Goal: Contribute content: Contribute content

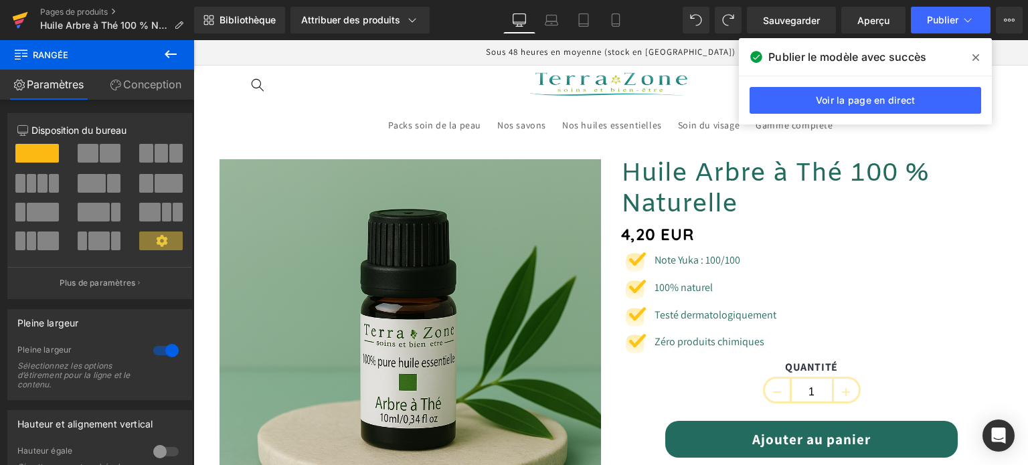
click at [11, 20] on link at bounding box center [20, 20] width 40 height 40
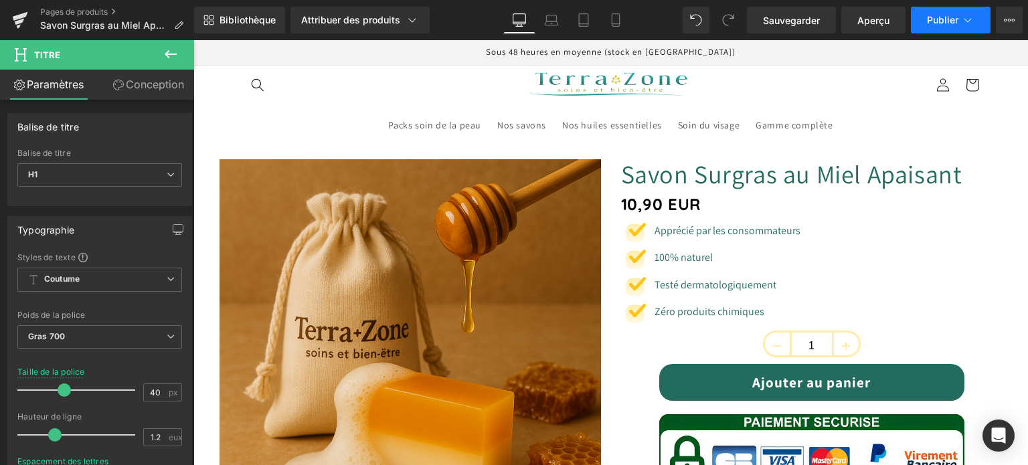
click at [927, 14] on font "Publier" at bounding box center [942, 19] width 31 height 11
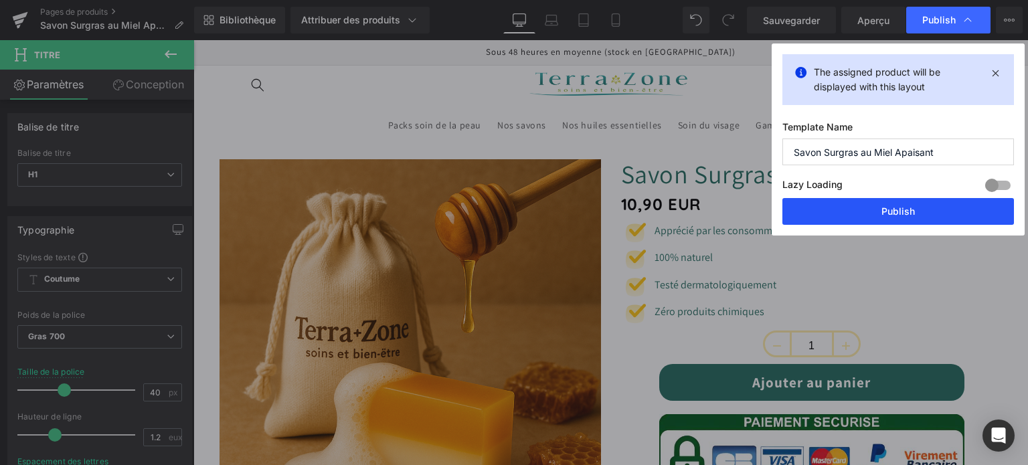
click at [856, 216] on button "Publish" at bounding box center [899, 211] width 232 height 27
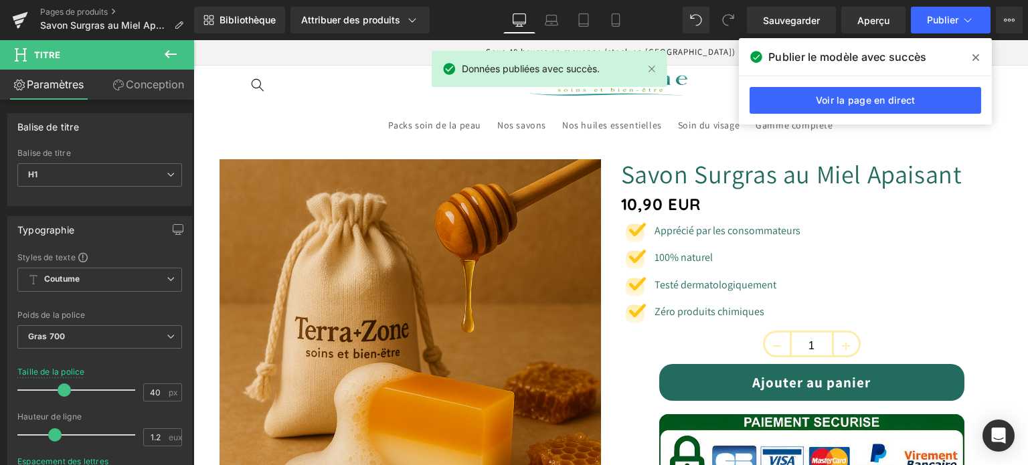
click at [973, 56] on icon at bounding box center [976, 57] width 7 height 11
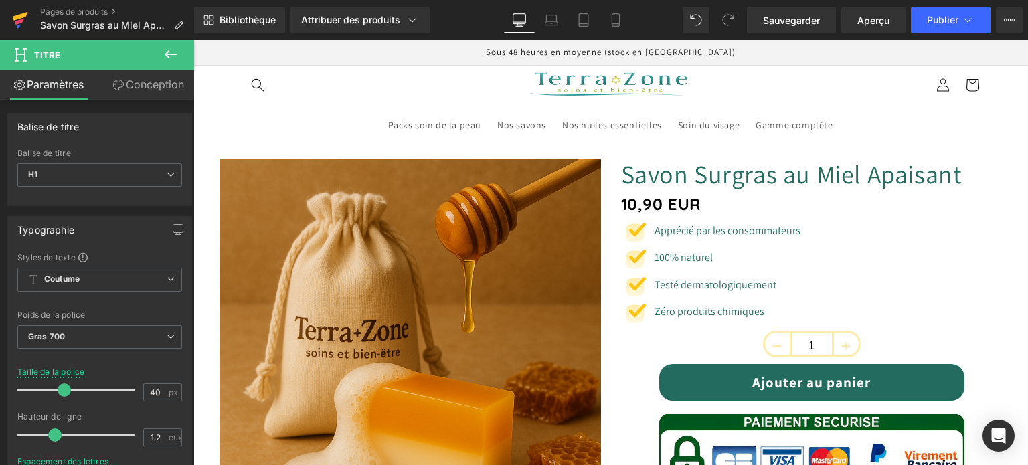
click at [12, 17] on icon at bounding box center [20, 19] width 16 height 33
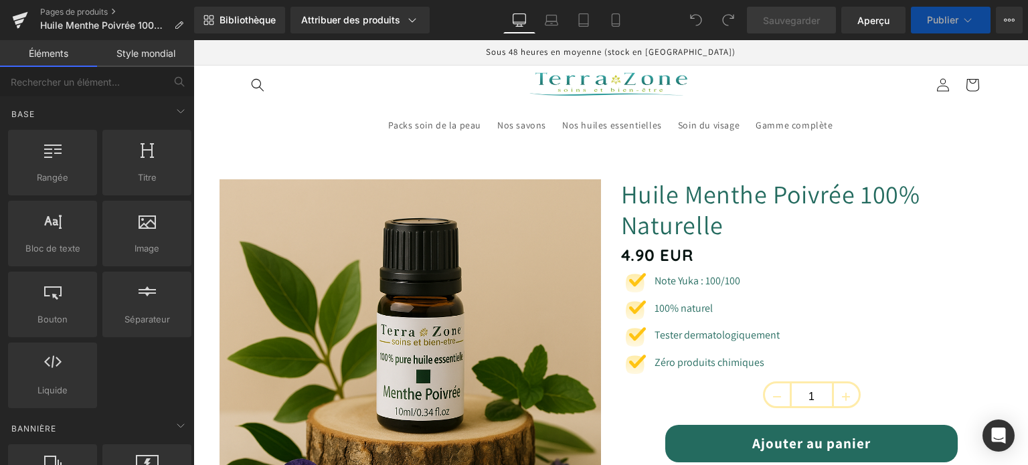
scroll to position [67, 0]
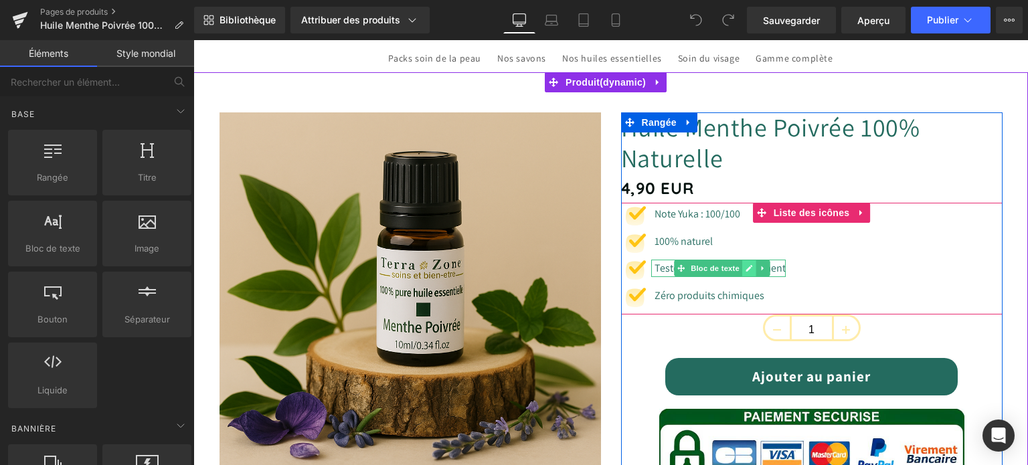
click at [745, 265] on icon at bounding box center [748, 268] width 7 height 8
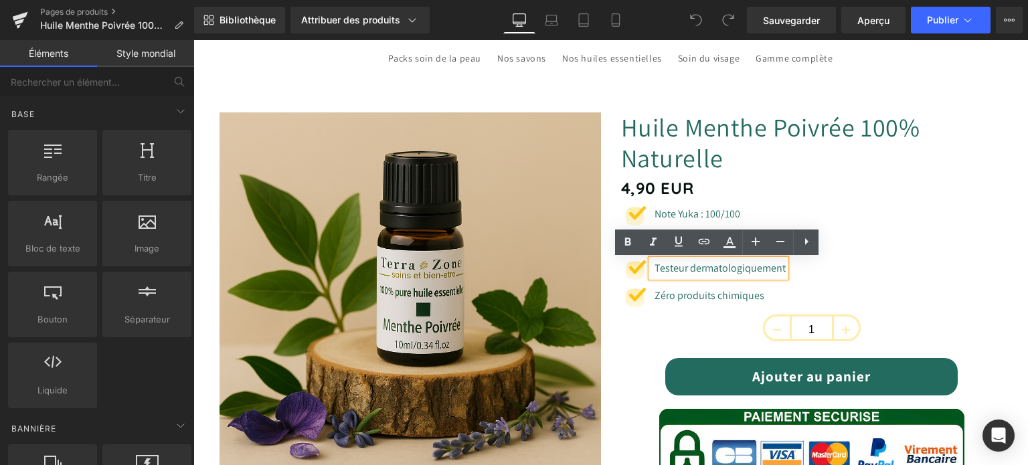
click at [683, 267] on font "Testeur dermatologiquement" at bounding box center [720, 268] width 131 height 14
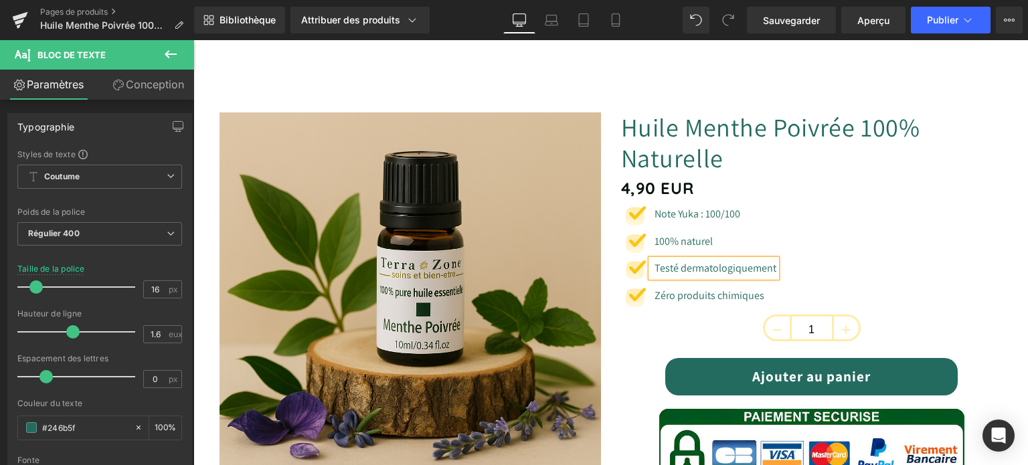
scroll to position [268, 0]
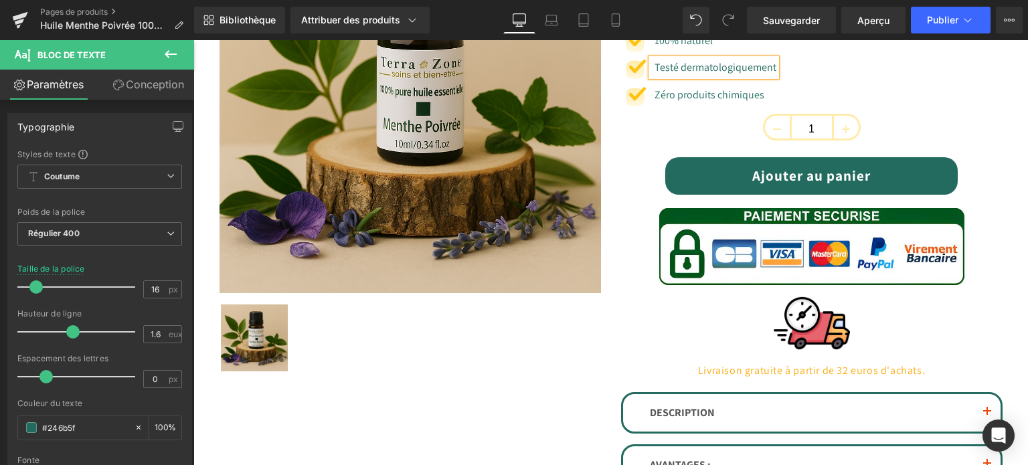
click at [629, 172] on div "Ajouter au panier" at bounding box center [812, 175] width 366 height 37
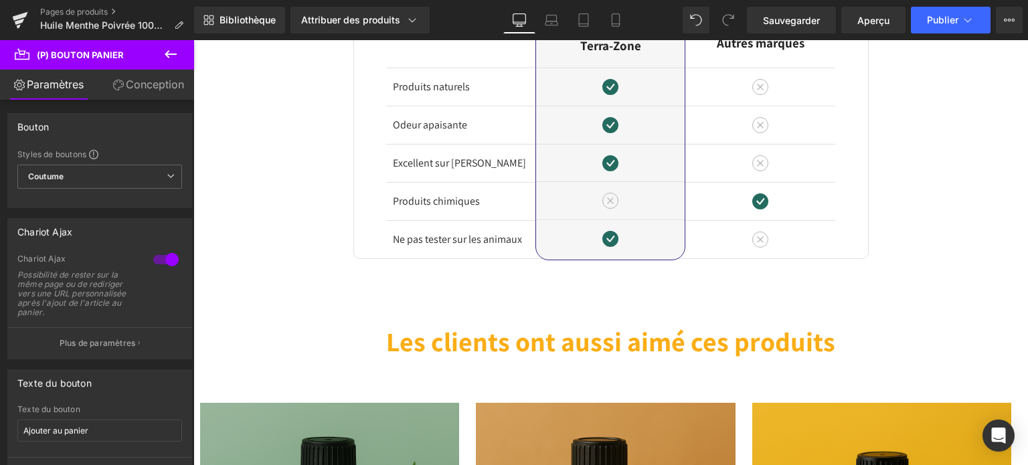
scroll to position [2678, 0]
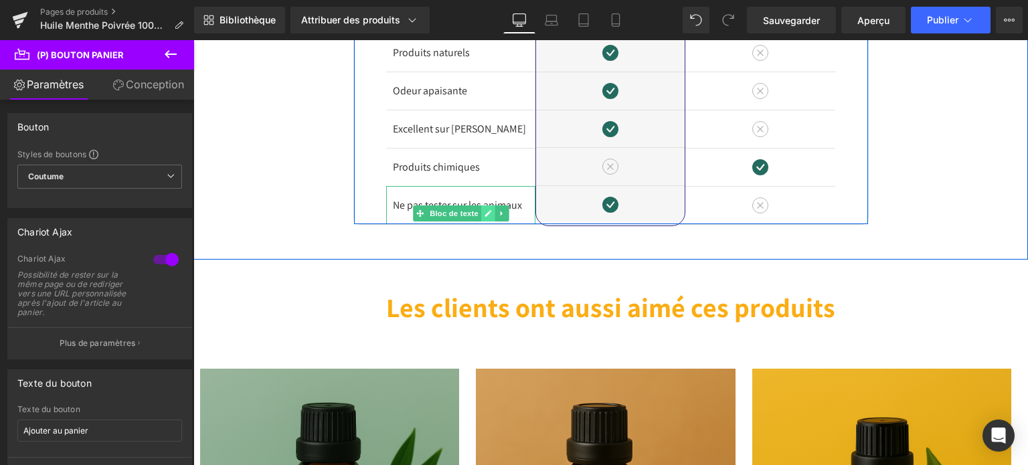
click at [484, 210] on icon at bounding box center [487, 214] width 7 height 8
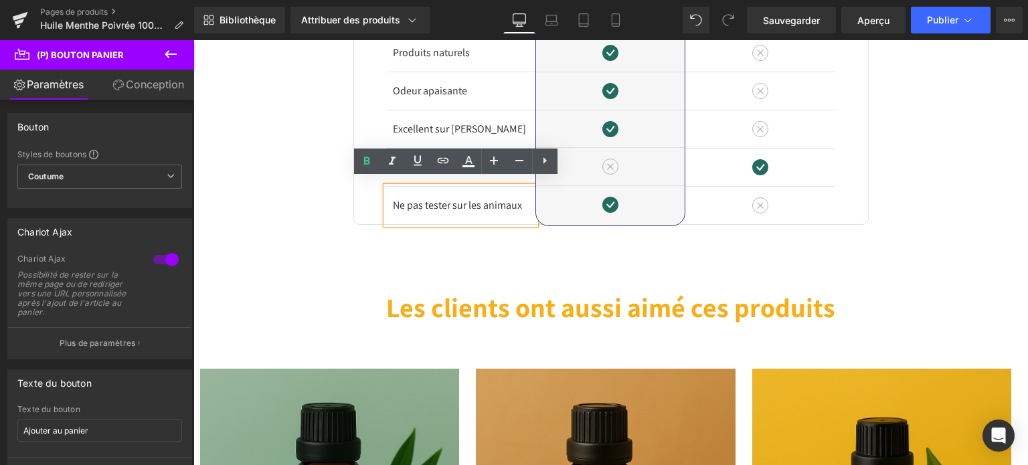
click at [451, 198] on font "Ne pas tester sur les animaux" at bounding box center [457, 205] width 129 height 14
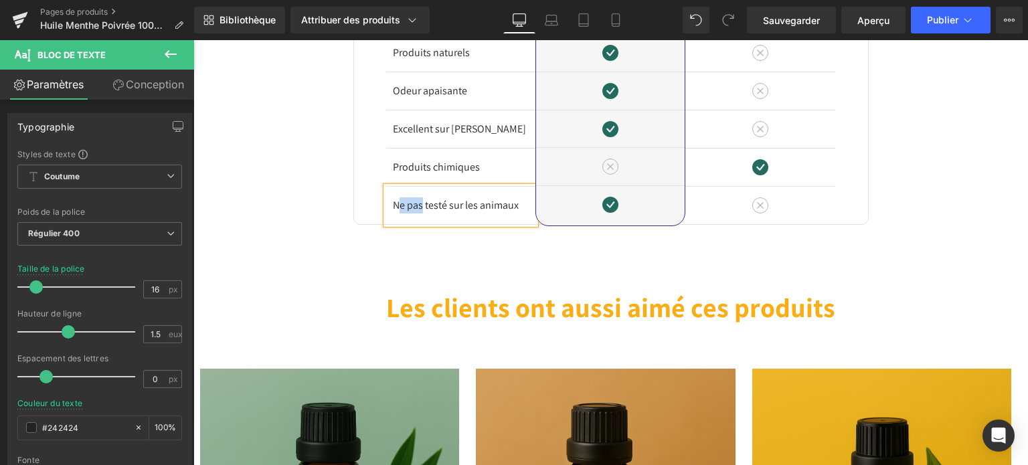
drag, startPoint x: 418, startPoint y: 198, endPoint x: 396, endPoint y: 204, distance: 22.7
click at [396, 204] on font "Ne pas testé sur les animaux" at bounding box center [456, 205] width 126 height 14
click at [283, 169] on div "Image Différences Titre Rangée Produits naturels Bloc de texte Odeur apaisante …" at bounding box center [610, 53] width 835 height 343
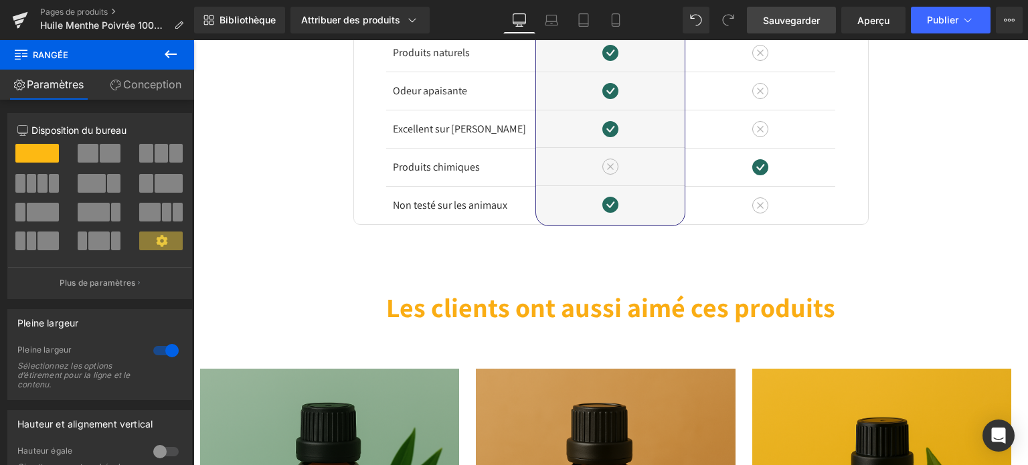
click at [798, 18] on font "Sauvegarder" at bounding box center [791, 20] width 57 height 11
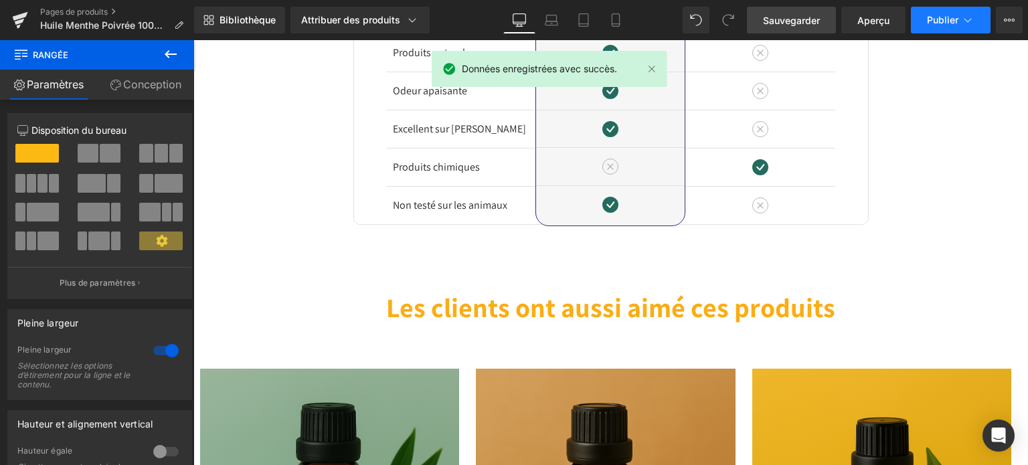
click at [942, 14] on font "Publier" at bounding box center [942, 19] width 31 height 11
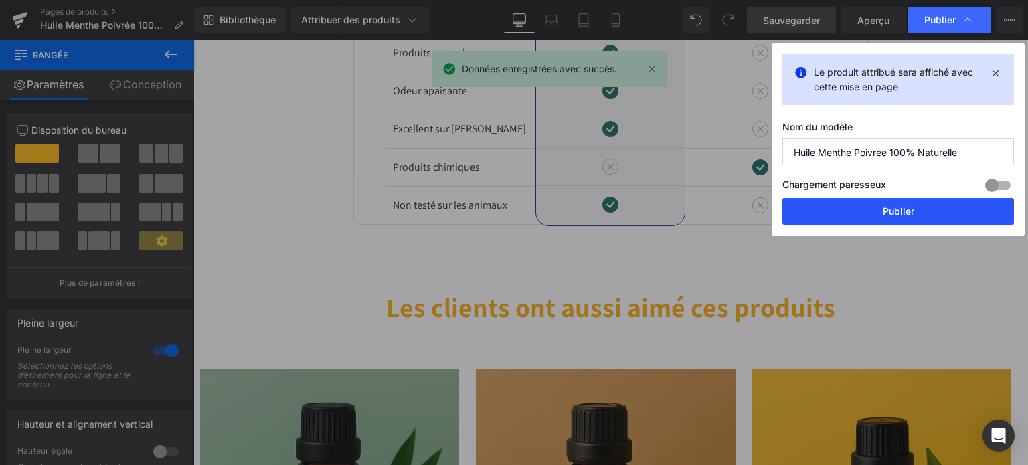
drag, startPoint x: 909, startPoint y: 206, endPoint x: 269, endPoint y: 194, distance: 640.1
click at [909, 206] on font "Publier" at bounding box center [898, 211] width 31 height 11
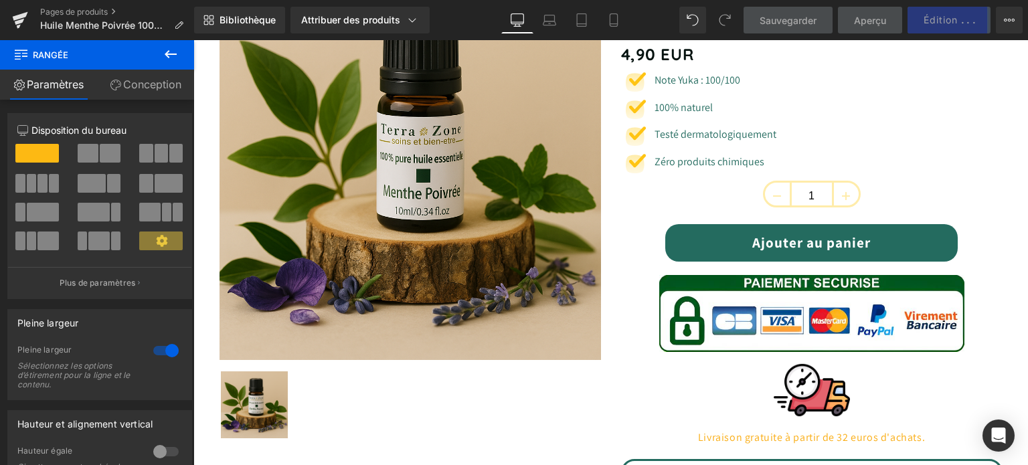
scroll to position [0, 0]
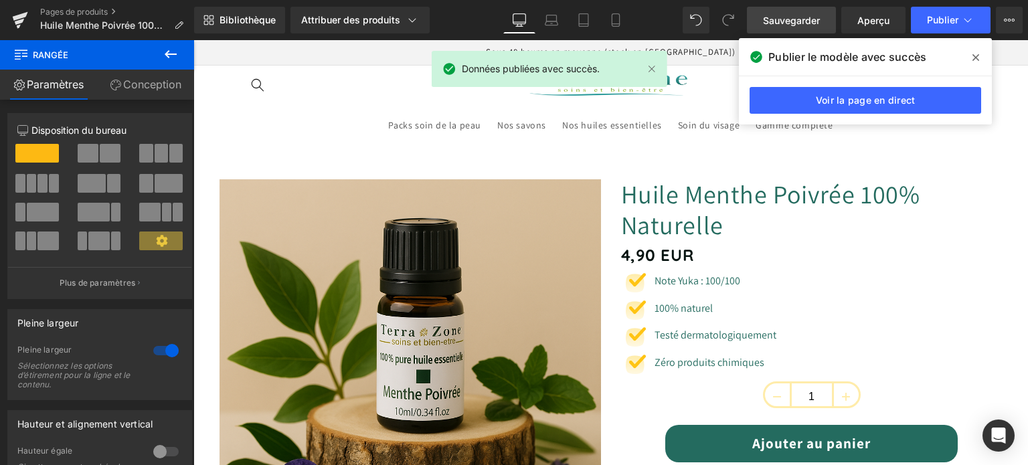
click at [977, 62] on icon at bounding box center [976, 57] width 7 height 11
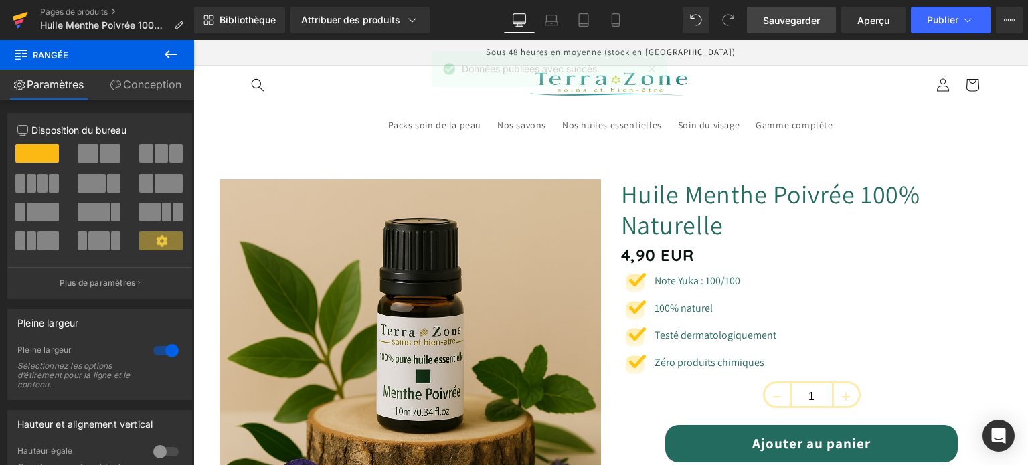
click at [14, 13] on icon at bounding box center [20, 19] width 16 height 33
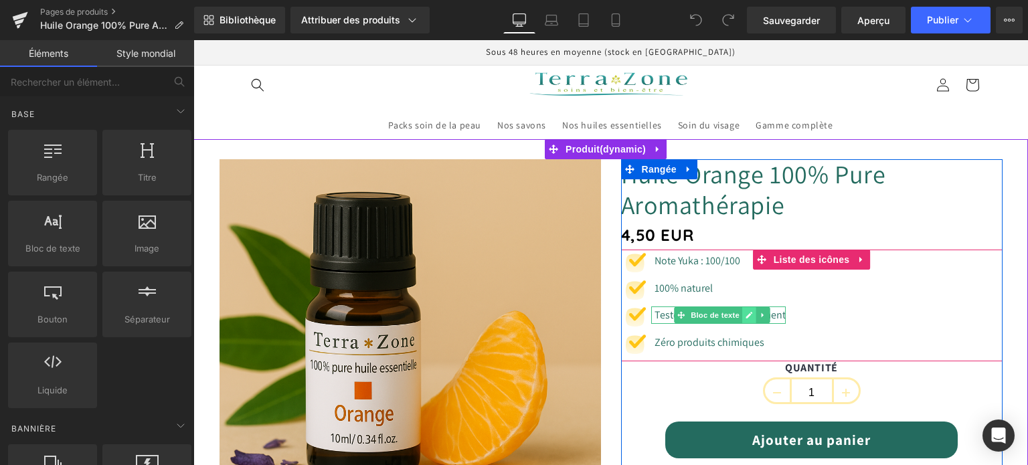
click at [746, 313] on icon at bounding box center [749, 315] width 7 height 7
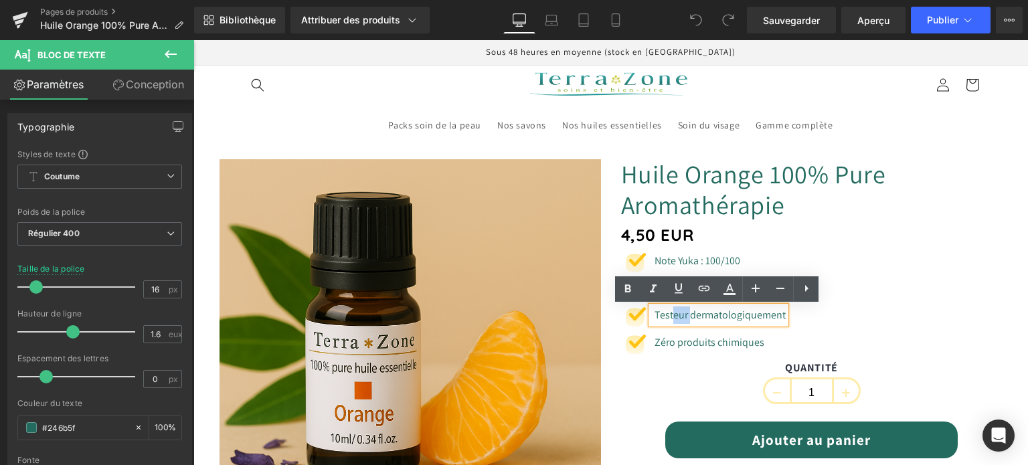
drag, startPoint x: 680, startPoint y: 316, endPoint x: 671, endPoint y: 318, distance: 8.9
click at [671, 318] on font "Testeur dermatologiquement" at bounding box center [720, 315] width 131 height 14
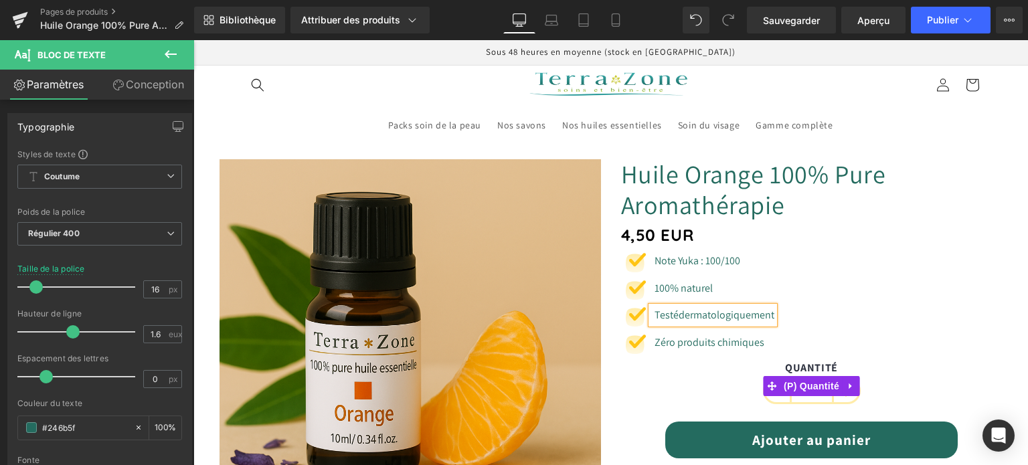
click at [621, 376] on label "QUANTITÉ" at bounding box center [812, 370] width 382 height 16
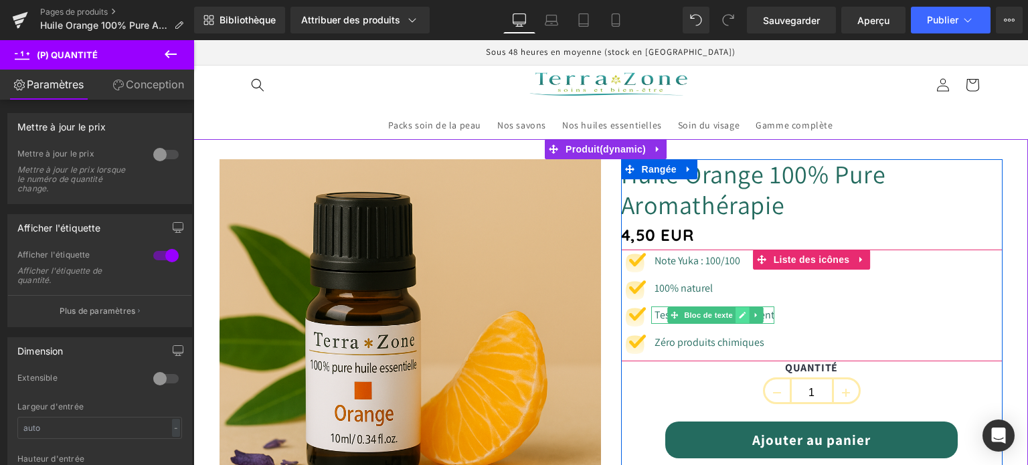
click at [739, 314] on icon at bounding box center [742, 315] width 7 height 8
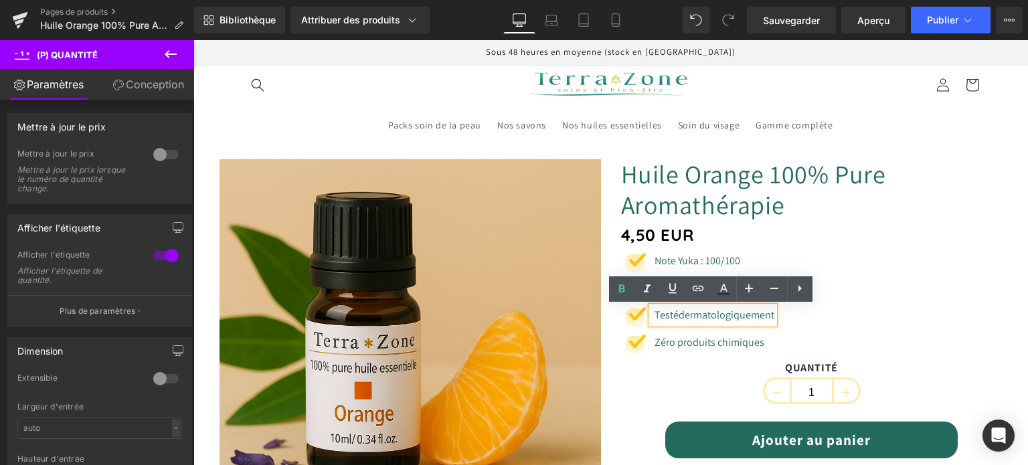
click at [675, 312] on font "Testédermatologiquement" at bounding box center [715, 315] width 120 height 14
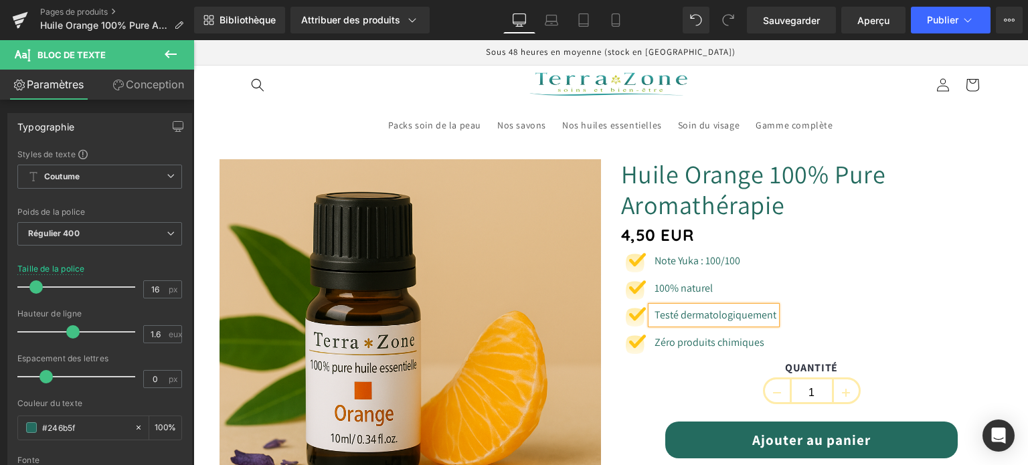
click at [643, 381] on div "QUANTITÉ 1" at bounding box center [812, 387] width 382 height 50
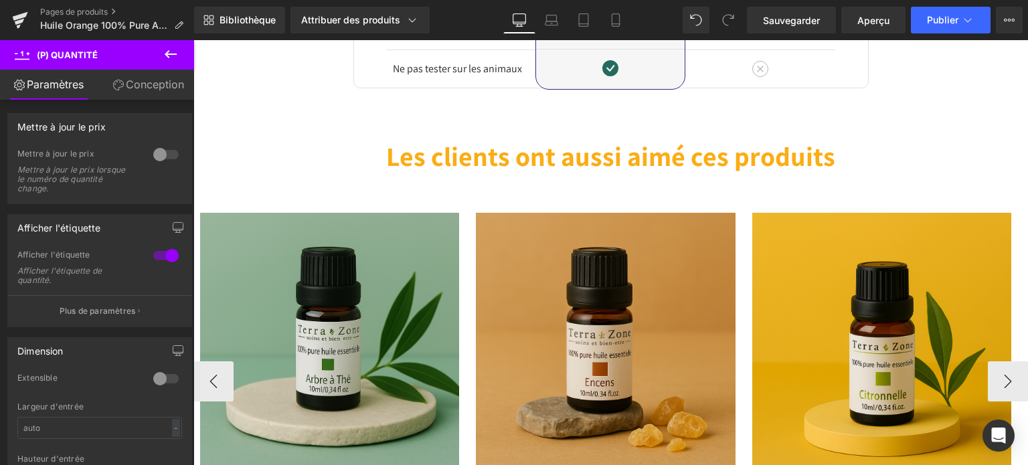
scroll to position [2611, 0]
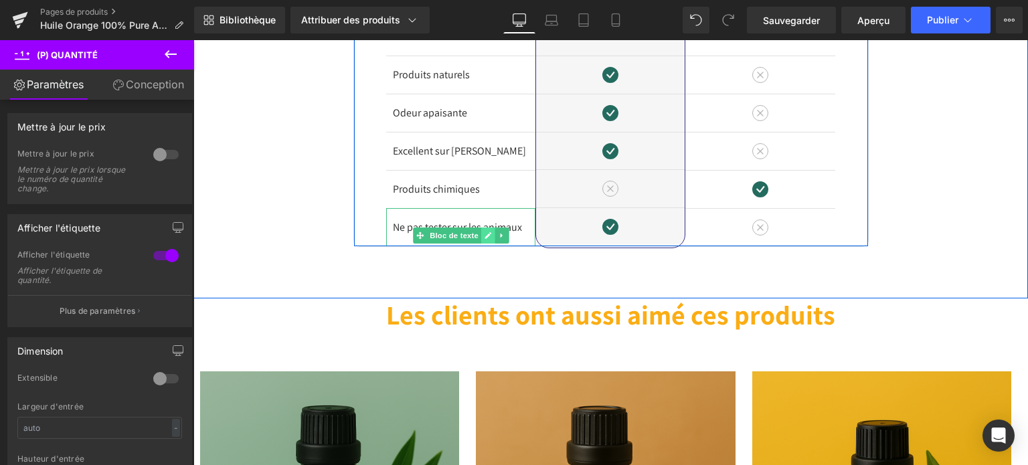
click at [484, 232] on icon at bounding box center [487, 236] width 7 height 8
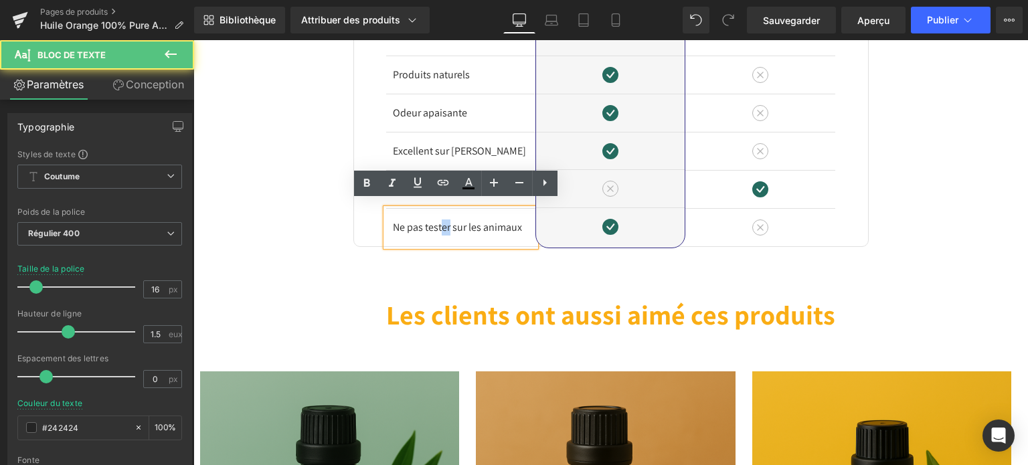
drag, startPoint x: 451, startPoint y: 219, endPoint x: 442, endPoint y: 220, distance: 9.4
click at [442, 220] on font "Ne pas tester sur les animaux" at bounding box center [457, 227] width 129 height 14
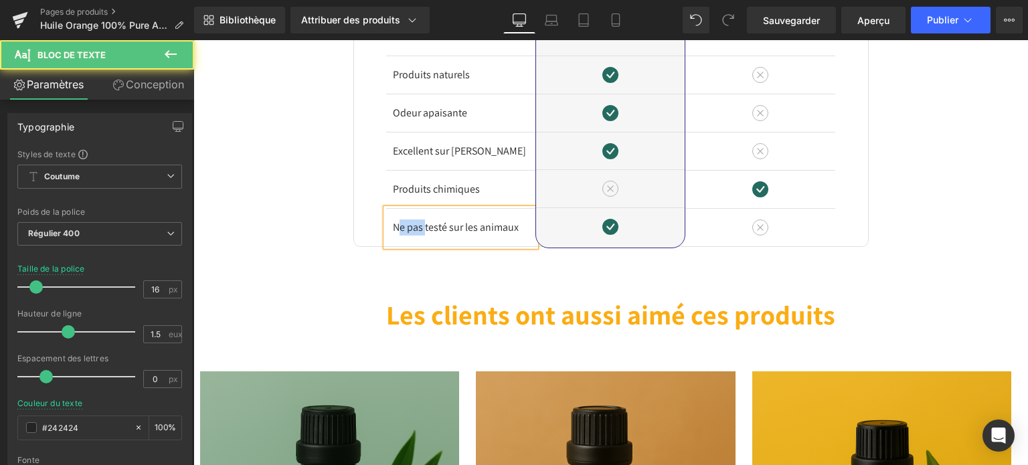
drag, startPoint x: 423, startPoint y: 220, endPoint x: 392, endPoint y: 222, distance: 31.5
click at [393, 222] on font "Ne pas testé sur les animaux" at bounding box center [456, 227] width 126 height 14
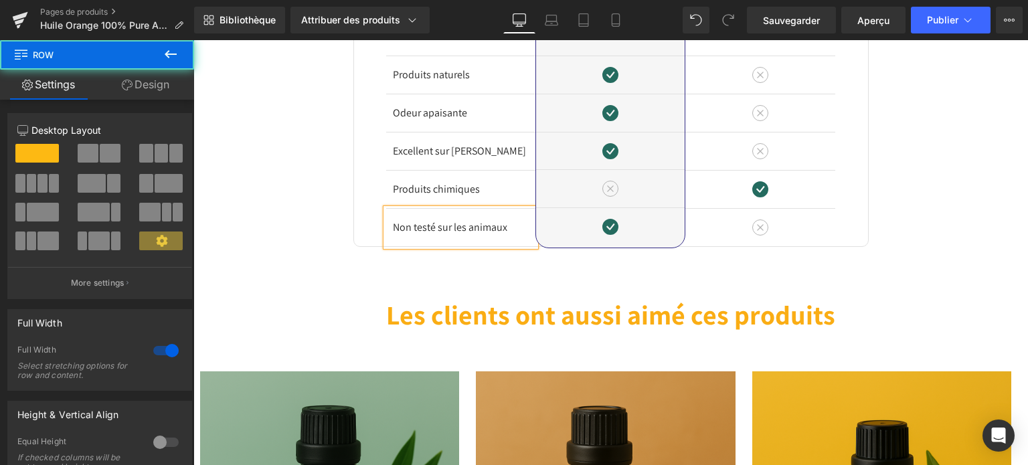
click at [287, 210] on div "Image Différences Titre Rangée Produits naturels Bloc de texte Odeur apaisante …" at bounding box center [610, 75] width 835 height 343
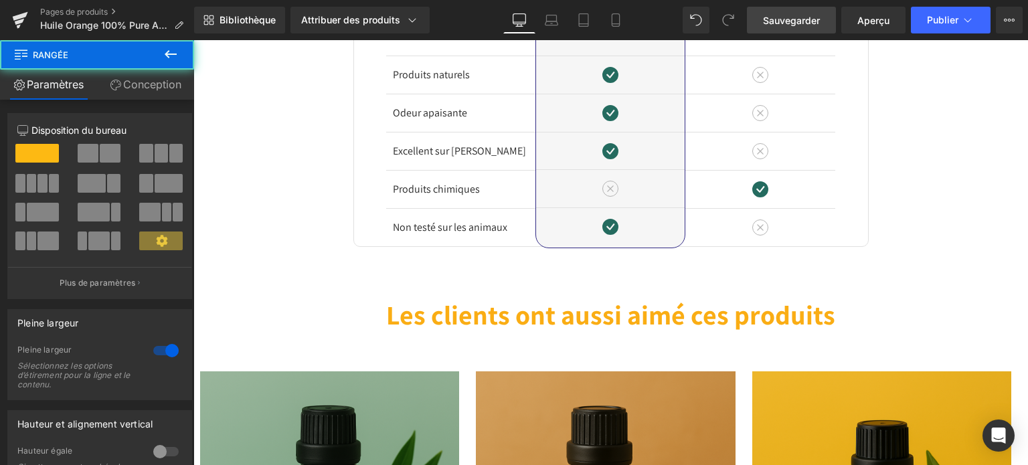
click at [809, 18] on font "Sauvegarder" at bounding box center [791, 20] width 57 height 11
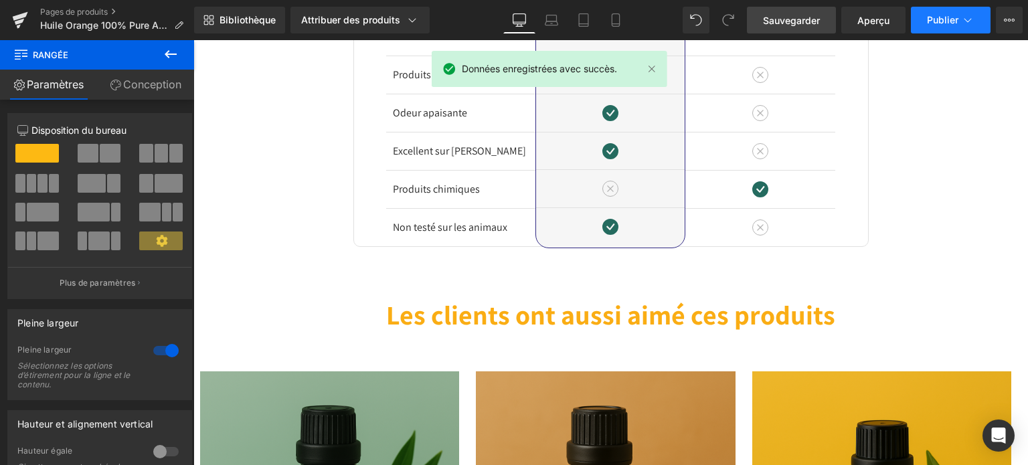
click at [937, 20] on font "Publier" at bounding box center [942, 19] width 31 height 11
click at [929, 18] on font "Publier" at bounding box center [942, 19] width 31 height 11
click at [945, 33] on div "Bibliothèque Attribuer des produits Aperçu du produit Huile Orange 100% Pure Ar…" at bounding box center [611, 20] width 834 height 40
click at [940, 20] on font "Publier" at bounding box center [942, 19] width 31 height 11
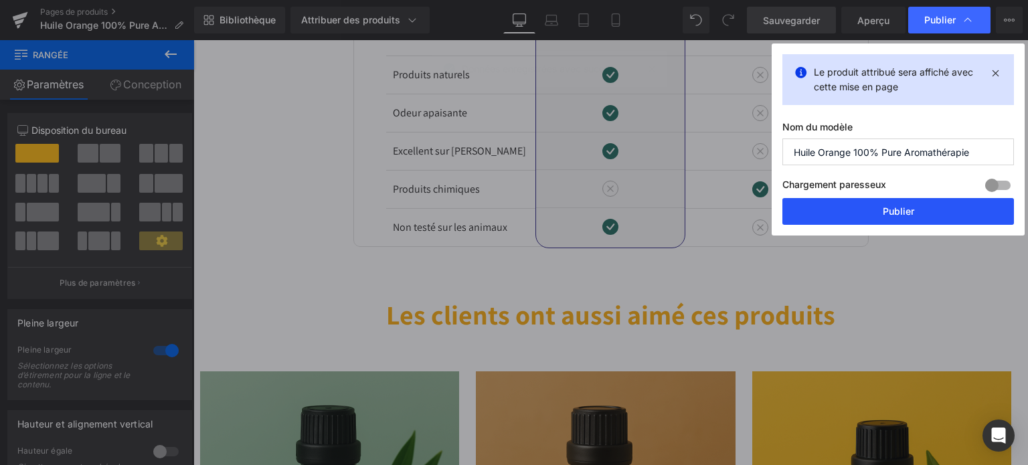
click at [908, 214] on font "Publier" at bounding box center [898, 211] width 31 height 11
click at [908, 214] on div "Image Différences Titre Rangée Produits naturels Bloc de texte Odeur apaisante …" at bounding box center [610, 75] width 835 height 343
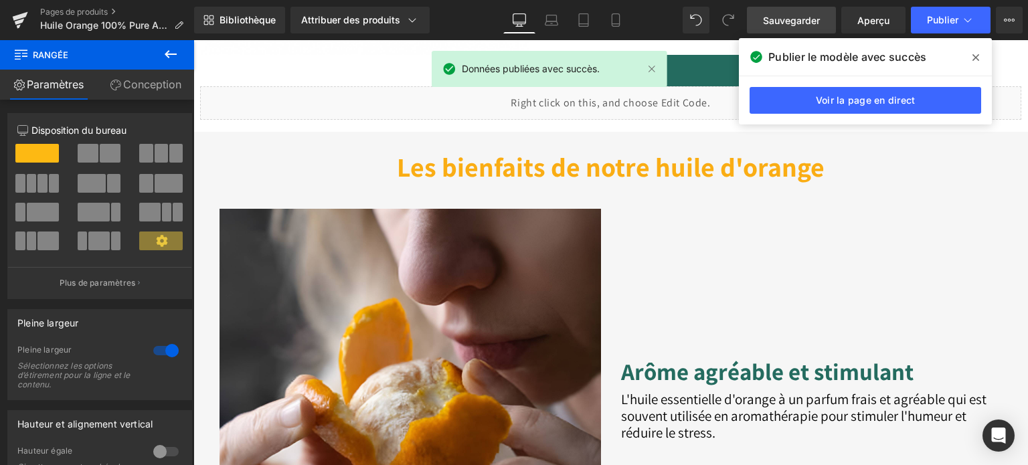
scroll to position [937, 0]
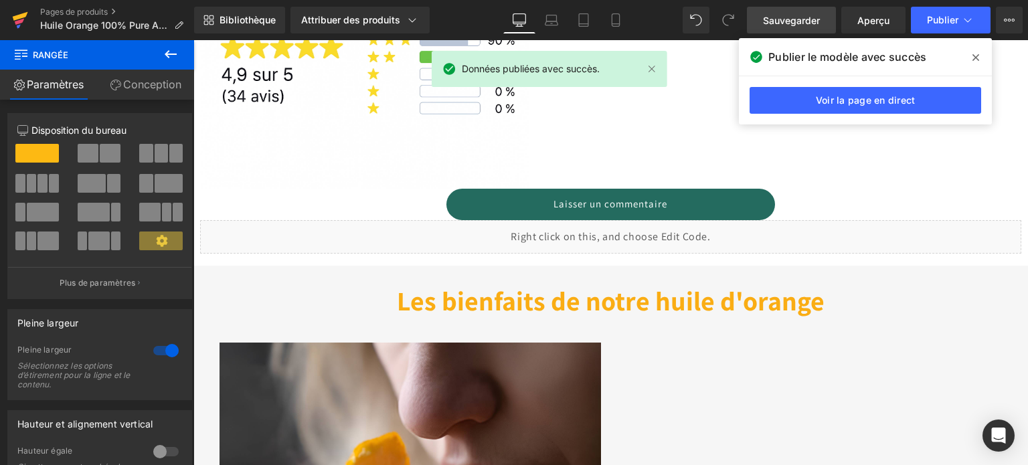
click at [17, 26] on icon at bounding box center [19, 26] width 4 height 4
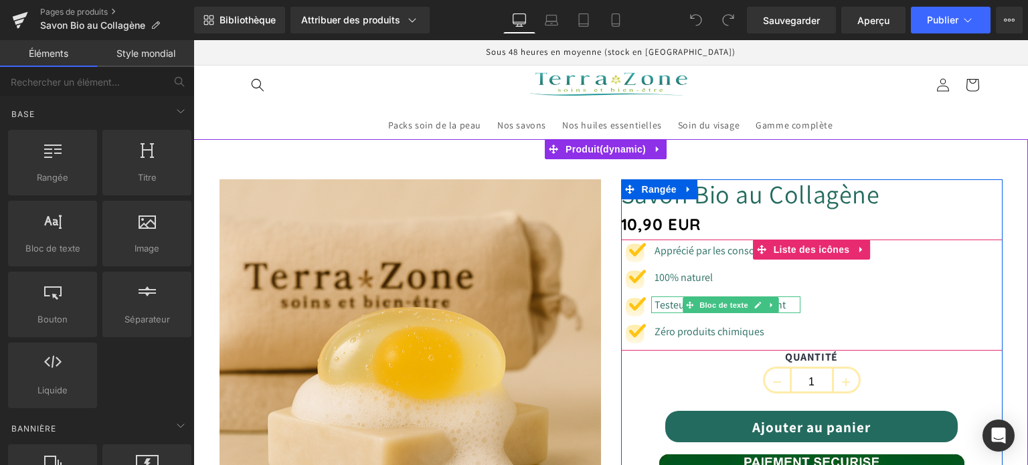
click at [754, 305] on icon at bounding box center [757, 305] width 7 height 8
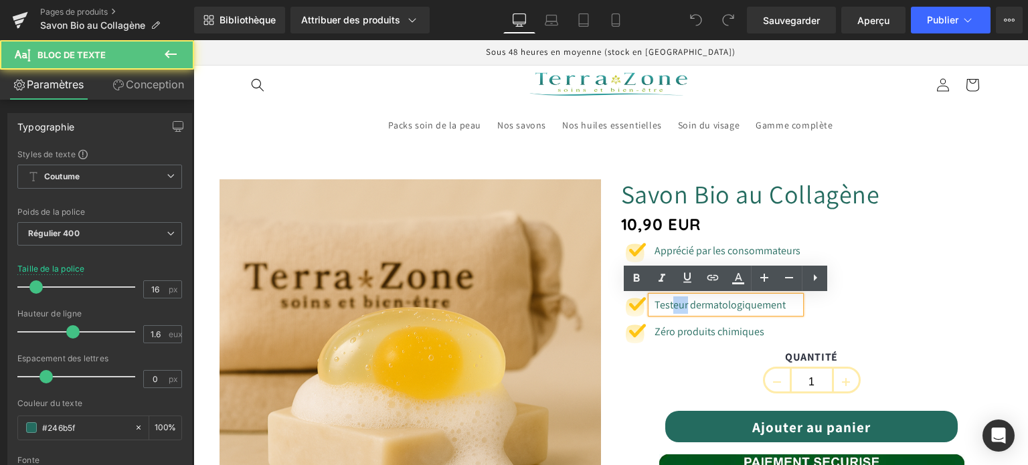
drag, startPoint x: 685, startPoint y: 305, endPoint x: 667, endPoint y: 307, distance: 17.5
click at [667, 307] on font "Testeur dermatologiquement" at bounding box center [720, 305] width 131 height 14
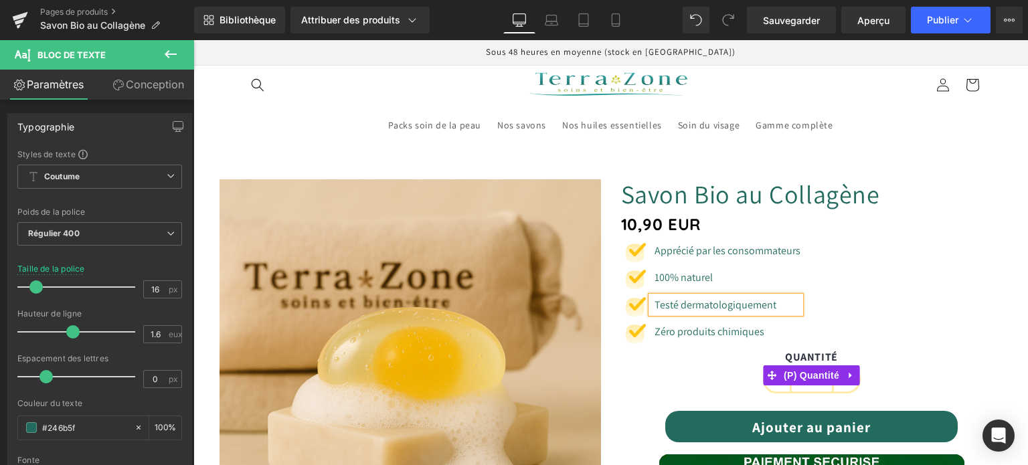
click at [621, 361] on label "QUANTITÉ" at bounding box center [812, 359] width 382 height 16
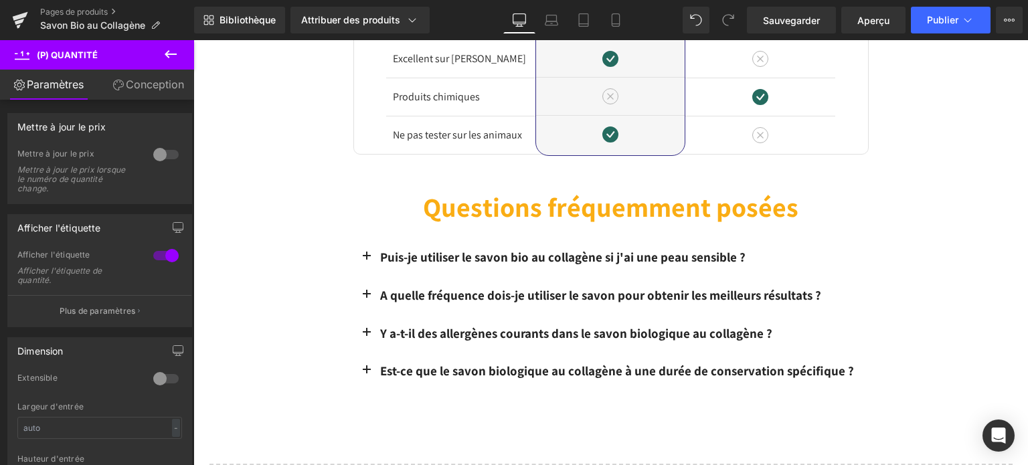
scroll to position [2611, 0]
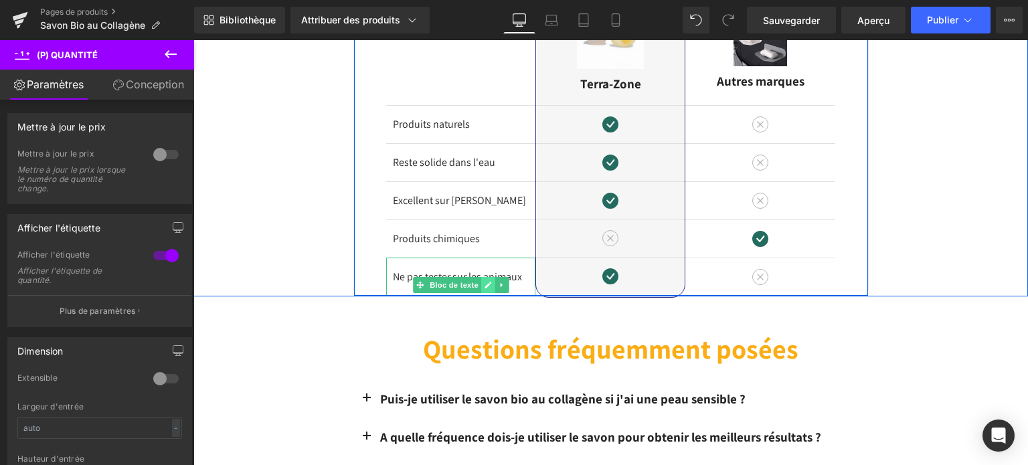
click at [484, 281] on icon at bounding box center [487, 285] width 7 height 8
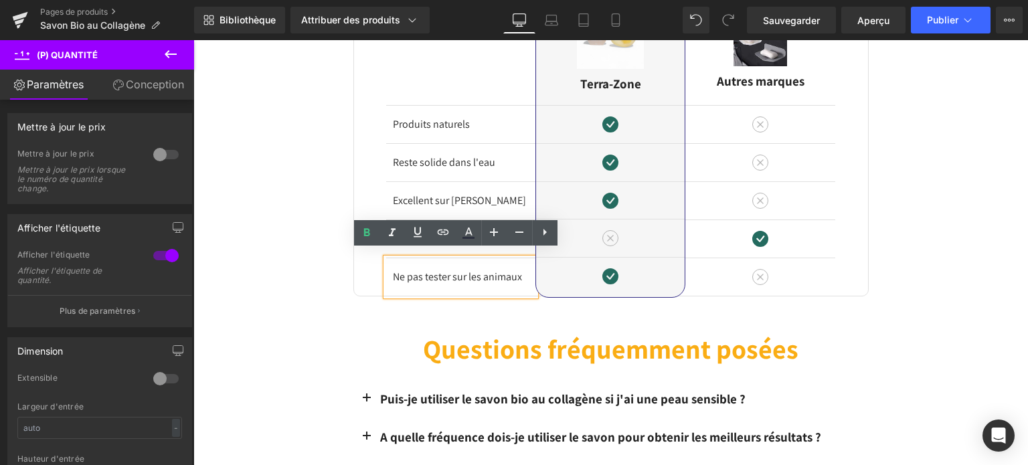
click at [449, 270] on font "Ne pas tester sur les animaux" at bounding box center [457, 277] width 129 height 14
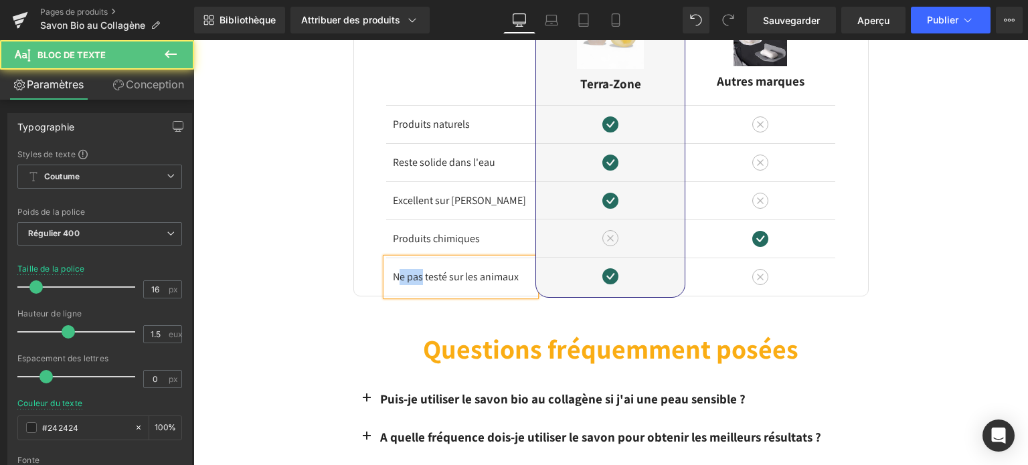
drag, startPoint x: 420, startPoint y: 270, endPoint x: 396, endPoint y: 270, distance: 24.1
click at [396, 270] on font "Ne pas testé sur les animaux" at bounding box center [456, 277] width 126 height 14
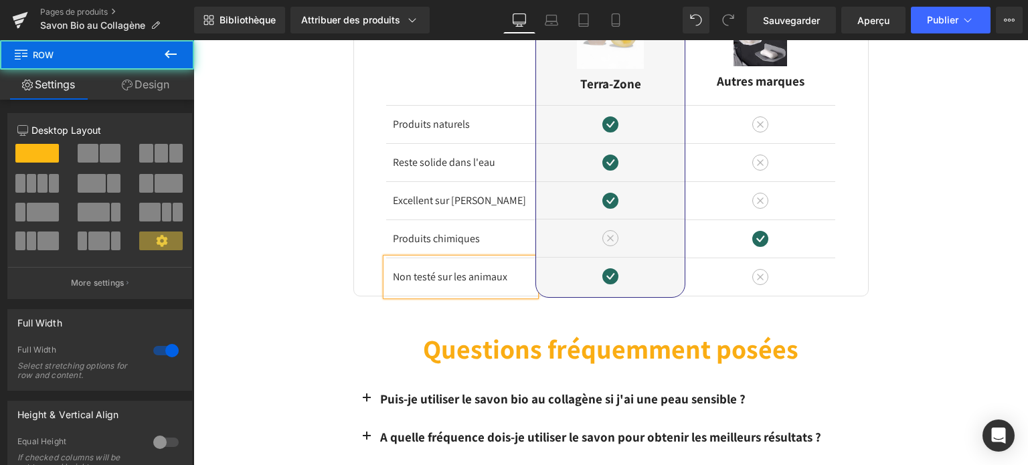
click at [299, 241] on div "Image Différences Titre Rangée Produits naturels Bloc de texte Reste solide dan…" at bounding box center [610, 125] width 835 height 343
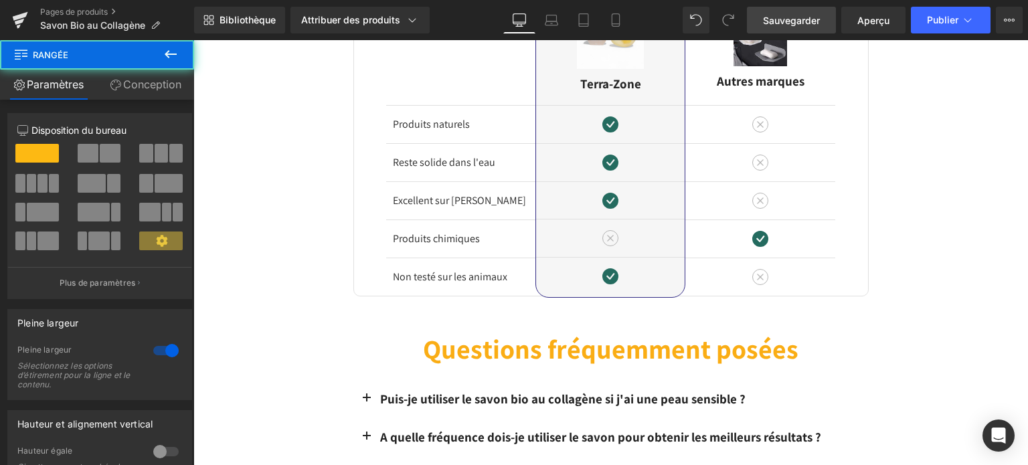
click at [785, 21] on font "Sauvegarder" at bounding box center [791, 20] width 57 height 11
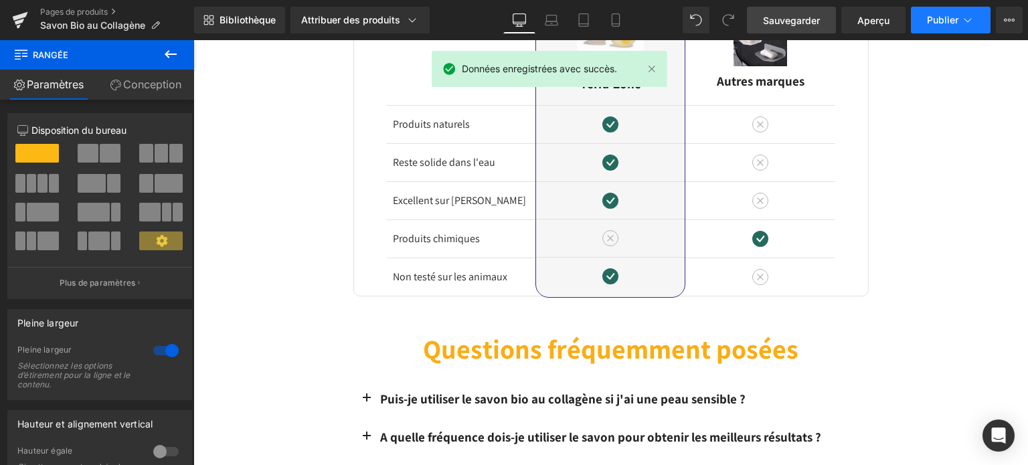
click at [948, 26] on button "Publier" at bounding box center [951, 20] width 80 height 27
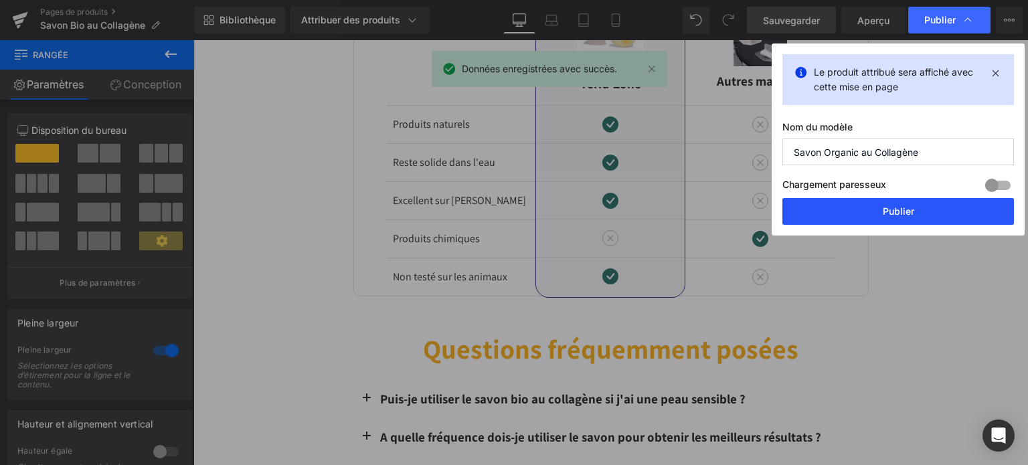
click at [887, 209] on font "Publier" at bounding box center [898, 211] width 31 height 11
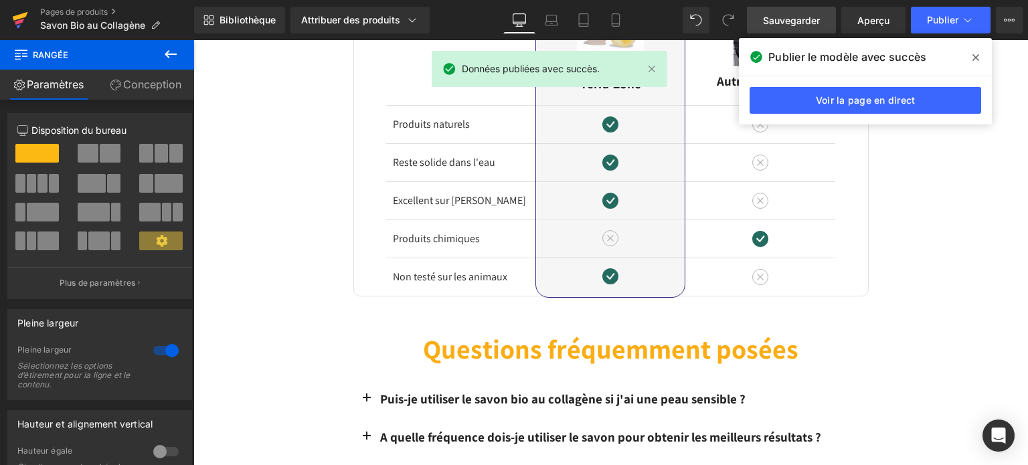
click at [20, 13] on icon at bounding box center [20, 19] width 16 height 33
